Goal: Task Accomplishment & Management: Complete application form

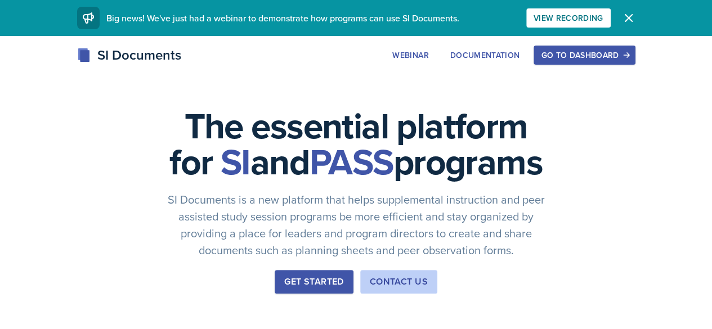
click at [635, 63] on button "Go to Dashboard" at bounding box center [583, 55] width 101 height 19
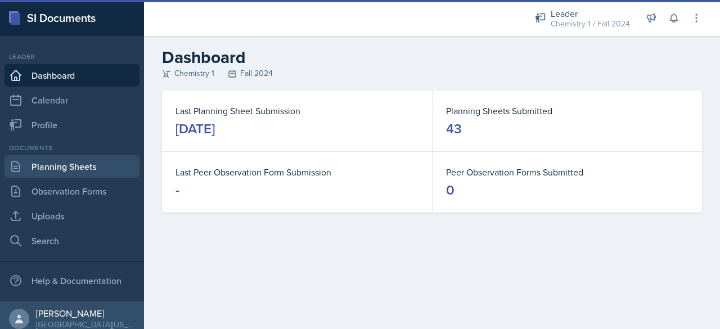
click at [77, 165] on link "Planning Sheets" at bounding box center [72, 166] width 135 height 23
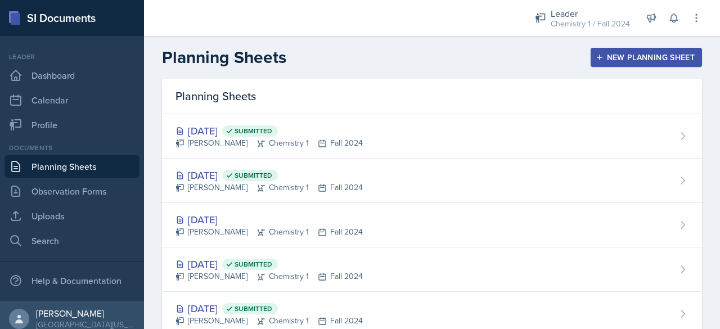
click at [606, 66] on button "New Planning Sheet" at bounding box center [646, 57] width 111 height 19
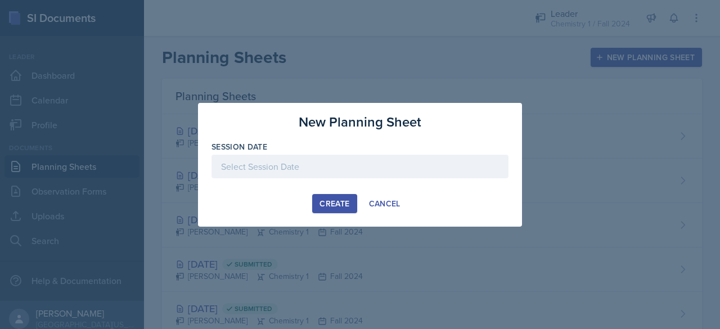
click at [300, 156] on div at bounding box center [360, 167] width 297 height 24
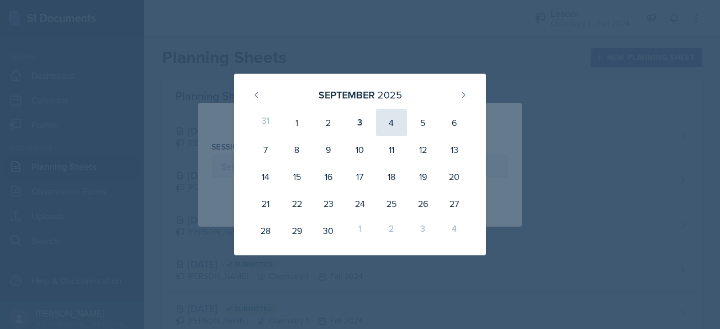
click at [394, 123] on div "4" at bounding box center [392, 122] width 32 height 27
type input "[DATE]"
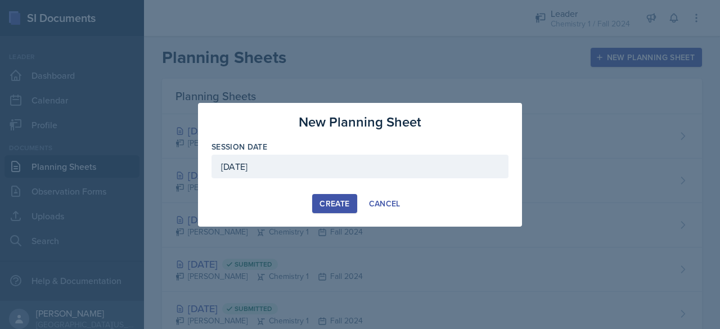
click at [313, 205] on button "Create" at bounding box center [334, 203] width 44 height 19
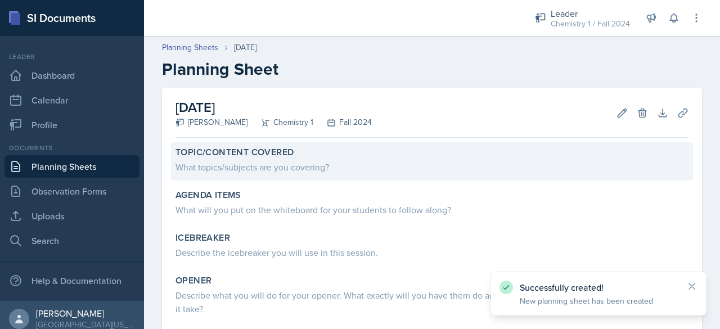
click at [235, 168] on div "What topics/subjects are you covering?" at bounding box center [432, 167] width 513 height 14
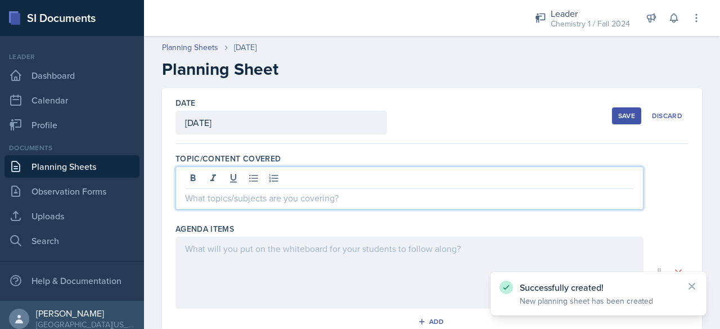
click at [239, 178] on div at bounding box center [410, 188] width 468 height 43
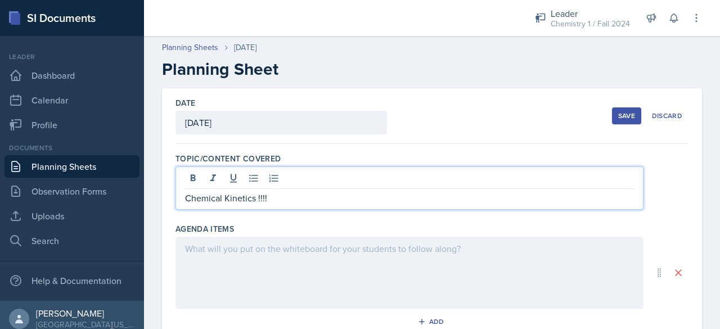
click at [230, 264] on div at bounding box center [410, 273] width 468 height 72
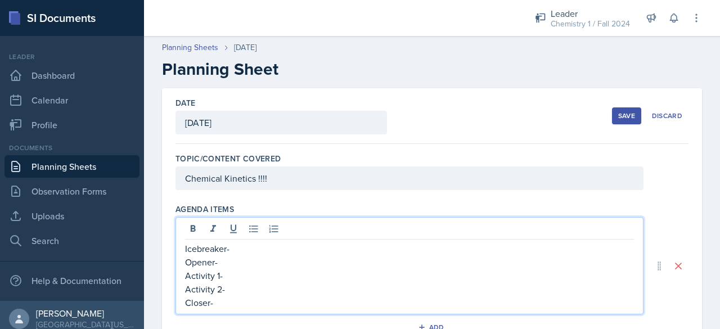
click at [230, 264] on p "Opener-" at bounding box center [409, 262] width 449 height 14
click at [234, 269] on p "Activity 1-" at bounding box center [409, 276] width 449 height 14
click at [234, 289] on p "Activity 2-" at bounding box center [409, 289] width 449 height 14
click at [232, 264] on p "Opener-" at bounding box center [409, 262] width 449 height 14
click at [236, 243] on p "Icebreaker-" at bounding box center [409, 249] width 449 height 14
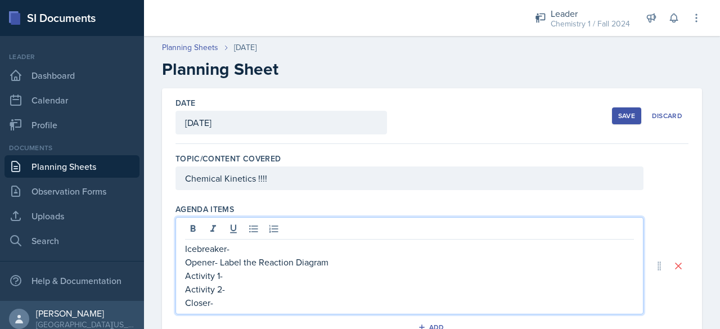
click at [239, 280] on p "Activity 1-" at bounding box center [409, 276] width 449 height 14
click at [271, 288] on p "Activity 2-" at bounding box center [409, 289] width 449 height 14
click at [300, 275] on p "Activity 1- Heating Curve" at bounding box center [409, 276] width 449 height 14
click at [300, 286] on p "Activity 2-" at bounding box center [409, 289] width 449 height 14
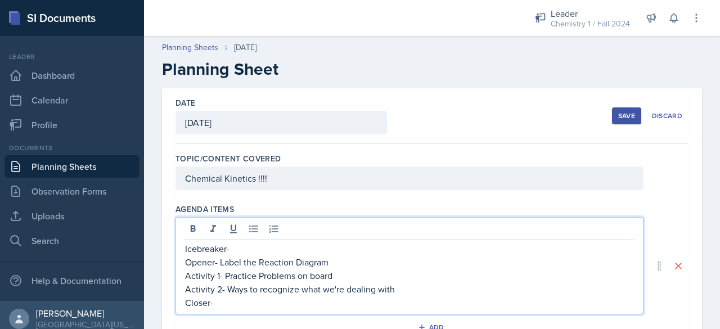
click at [295, 315] on div "Agenda items Icebreaker- Opener- Label the Reaction Diagram Activity 1- Practic…" at bounding box center [432, 272] width 513 height 146
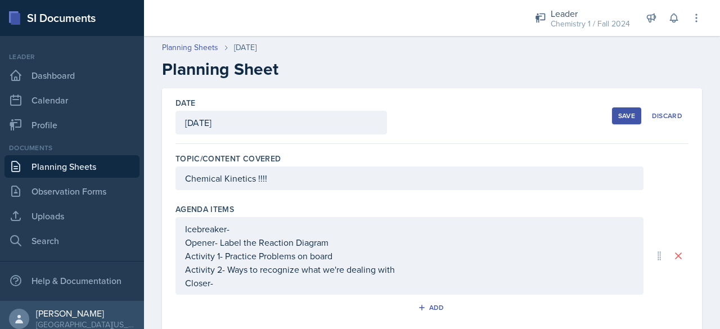
click at [281, 289] on div "Icebreaker- Opener- Label the Reaction Diagram Activity 1- Practice Problems on…" at bounding box center [410, 256] width 468 height 78
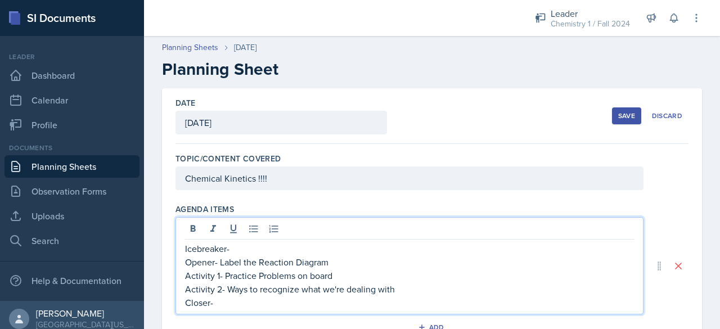
click at [281, 289] on p "Activity 2- Ways to recognize what we're dealing with" at bounding box center [409, 289] width 449 height 14
click at [284, 292] on p "Activity 2- Ways to recognize what we're dealing with" at bounding box center [409, 289] width 449 height 14
click at [285, 298] on p "Closer-" at bounding box center [409, 303] width 449 height 14
click at [245, 248] on p "Icebreaker-" at bounding box center [409, 249] width 449 height 14
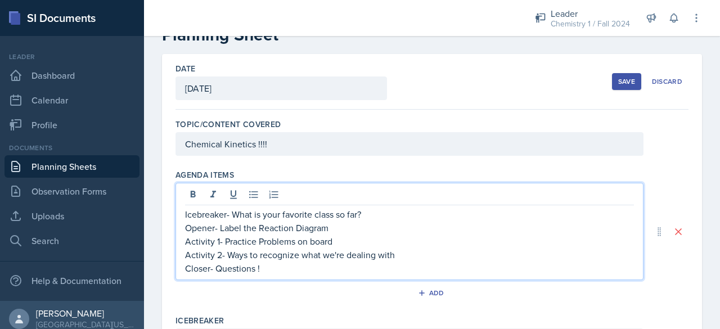
scroll to position [35, 0]
